Goal: Find specific page/section

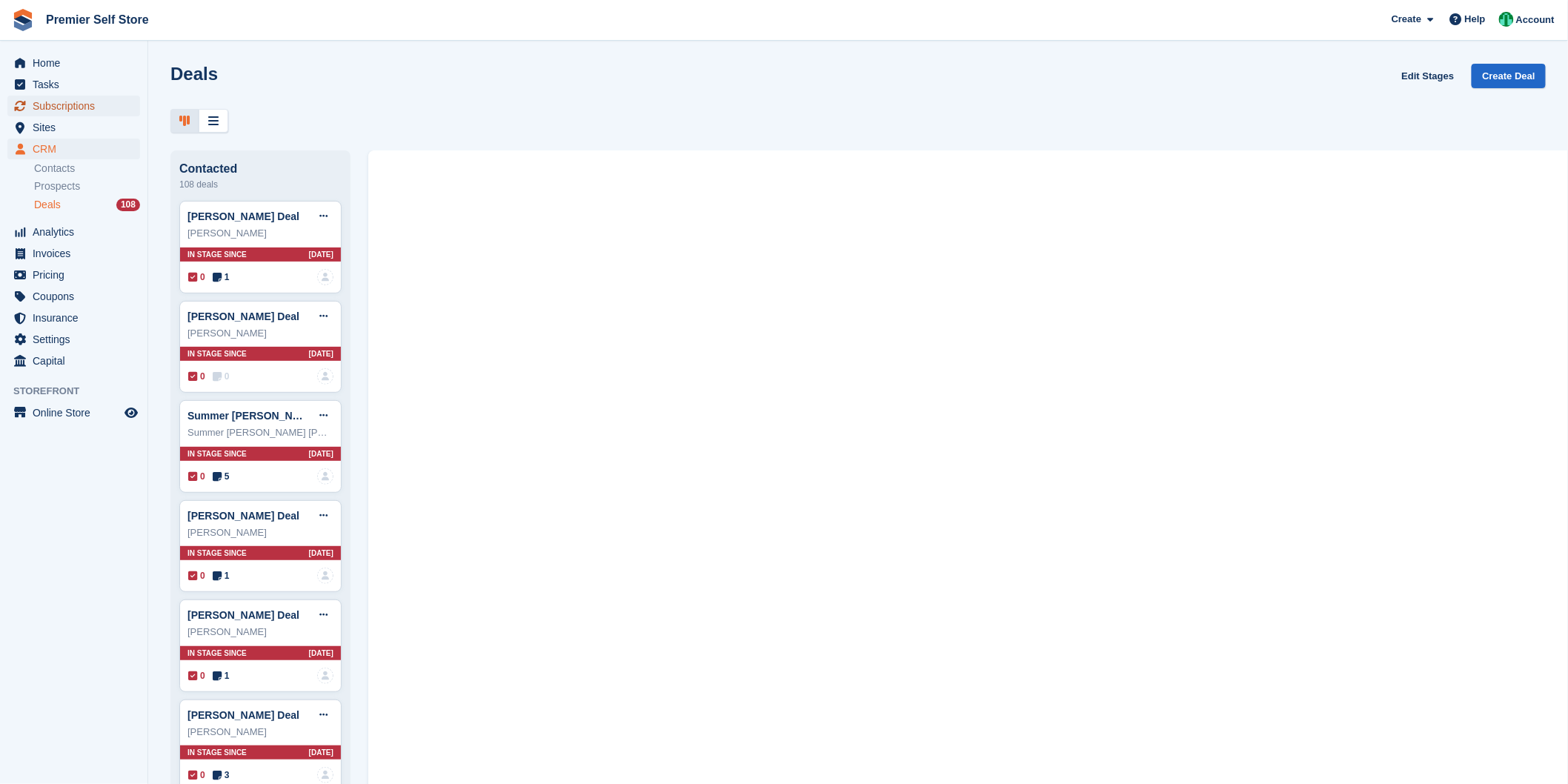
click at [63, 109] on span "Subscriptions" at bounding box center [77, 105] width 89 height 20
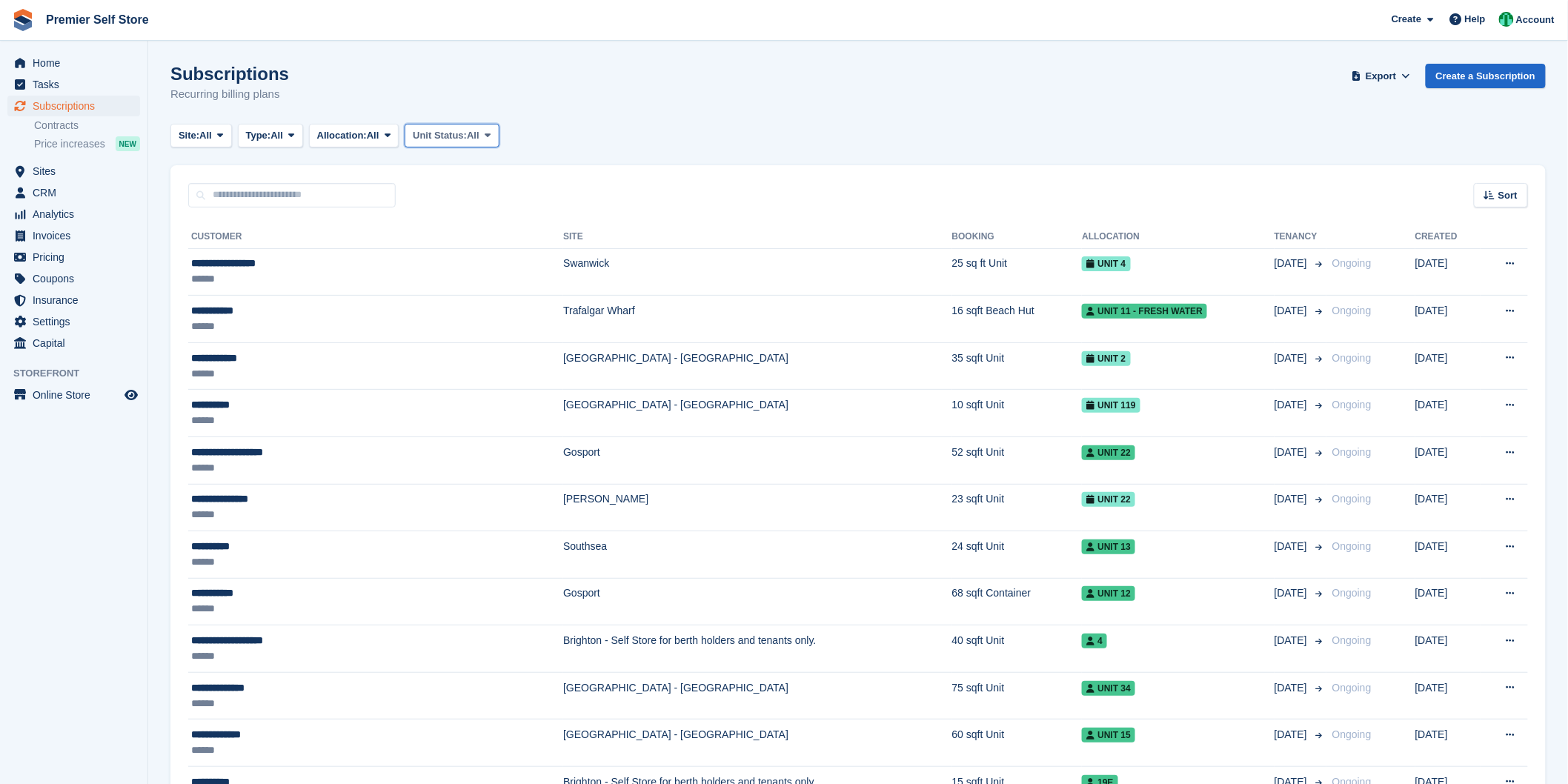
click at [455, 130] on span "Unit Status:" at bounding box center [440, 135] width 54 height 15
click at [280, 136] on span "All" at bounding box center [277, 135] width 13 height 15
click at [282, 275] on link "Ending" at bounding box center [309, 277] width 129 height 27
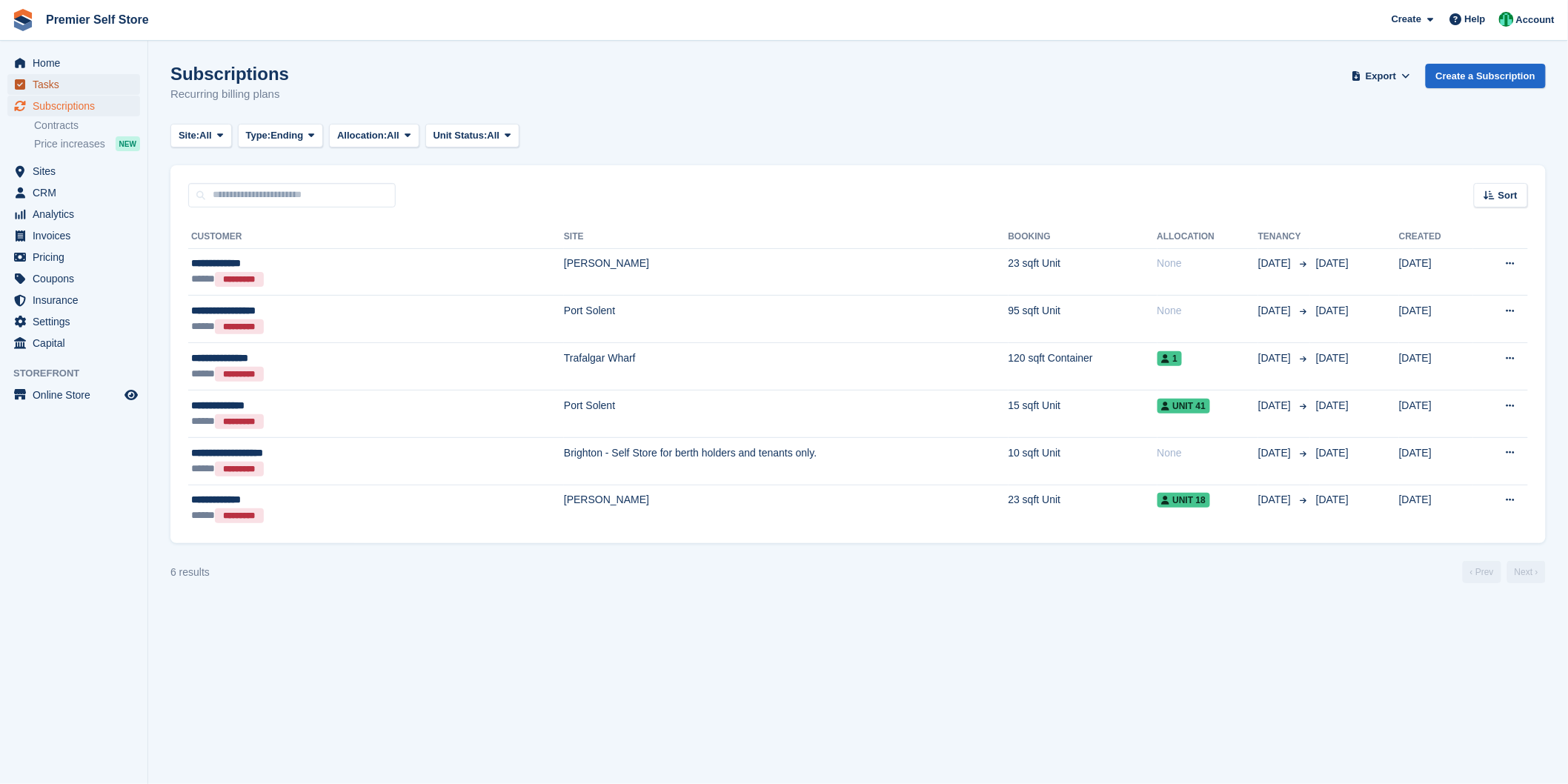
click at [54, 76] on span "Tasks" at bounding box center [77, 84] width 89 height 20
